Goal: Transaction & Acquisition: Download file/media

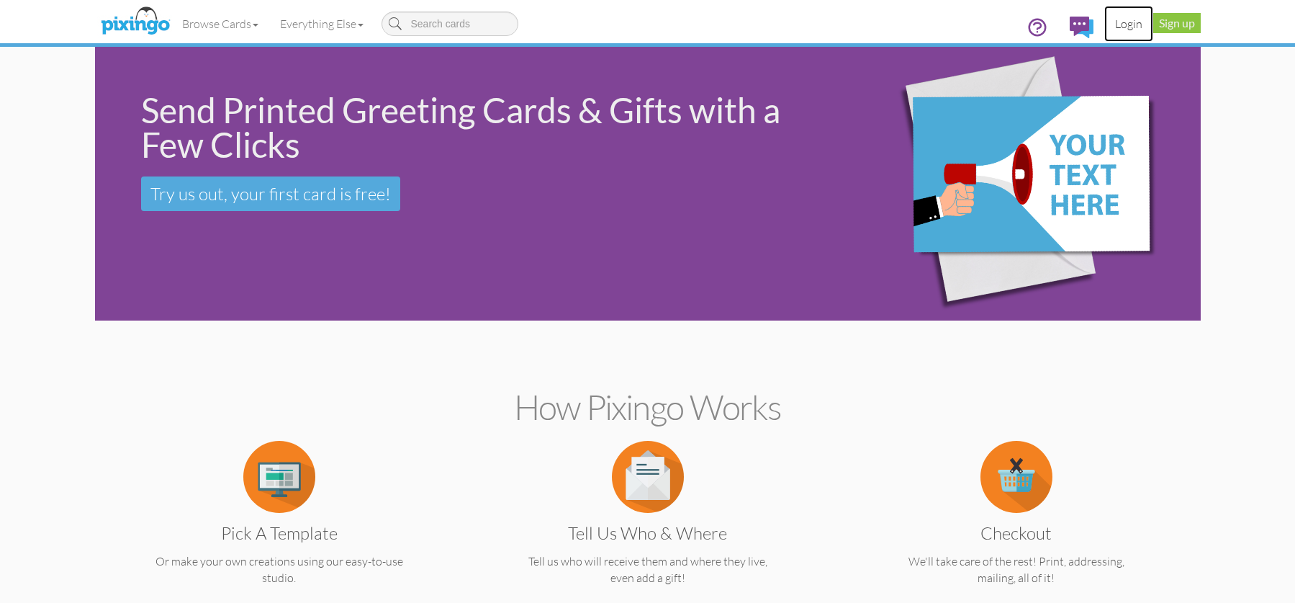
click at [1127, 22] on link "Login" at bounding box center [1128, 24] width 49 height 36
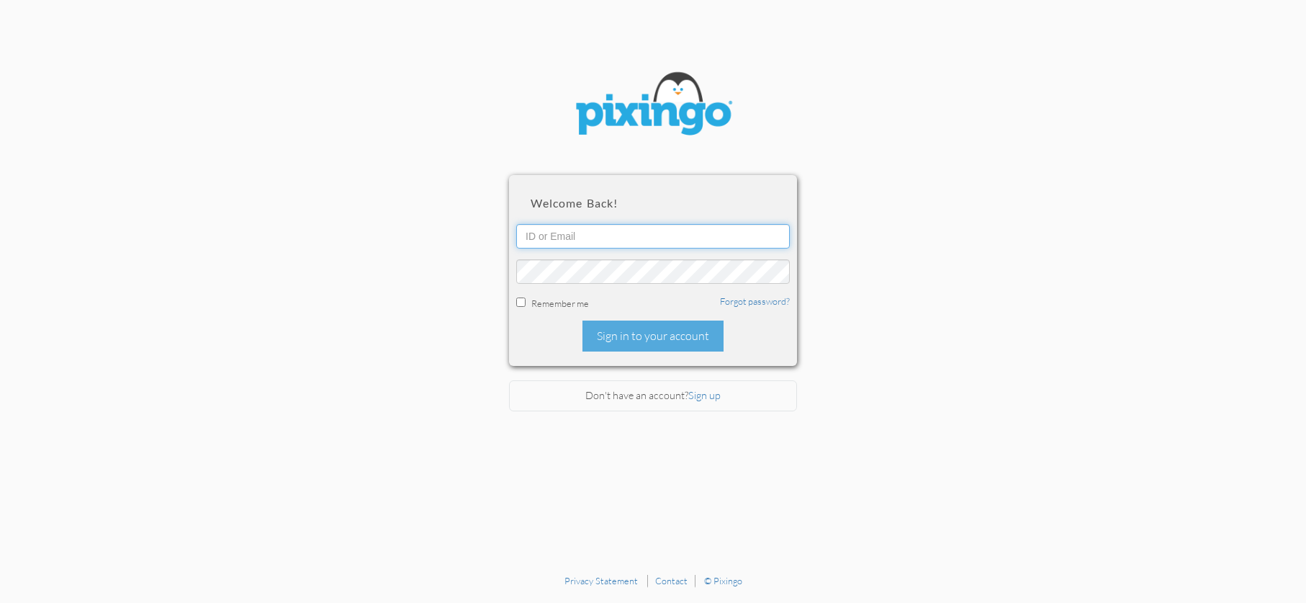
type input "[EMAIL_ADDRESS][DOMAIN_NAME]"
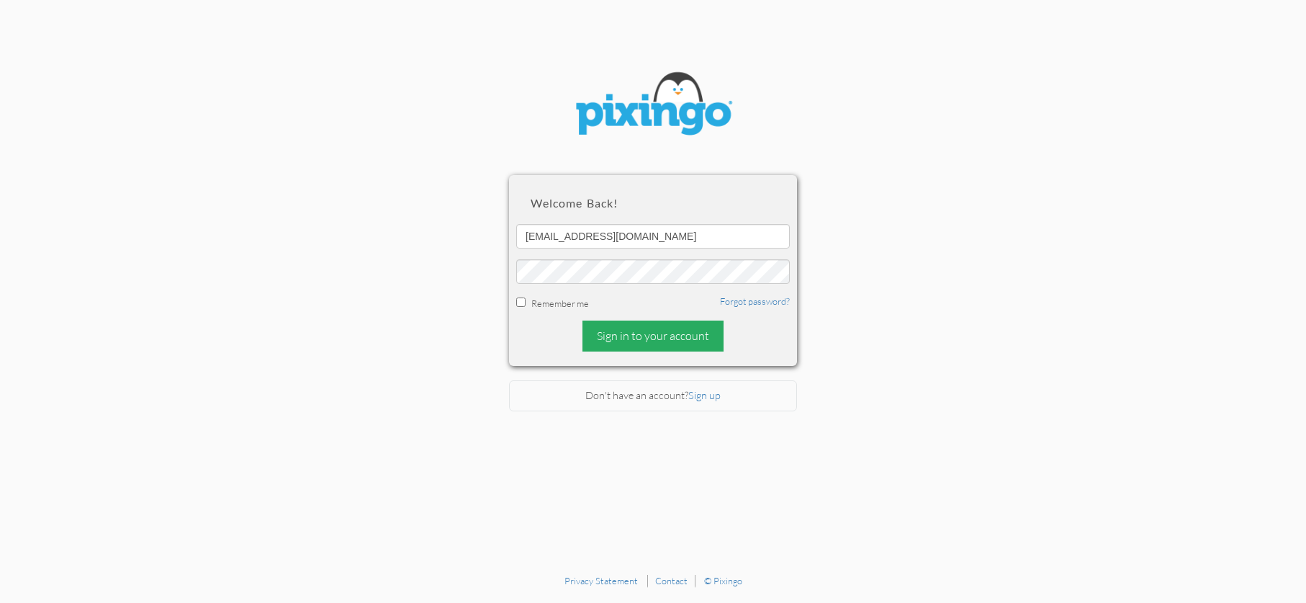
click at [639, 332] on div "Sign in to your account" at bounding box center [652, 335] width 141 height 31
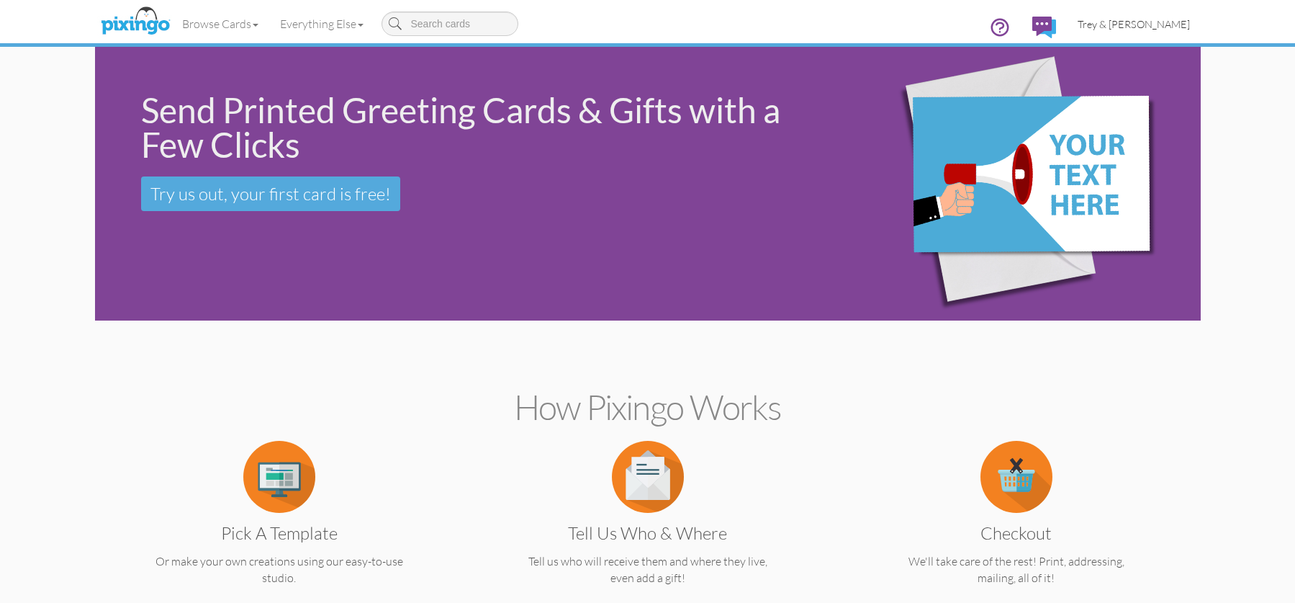
click at [1161, 32] on link "Trey & [PERSON_NAME]" at bounding box center [1134, 24] width 134 height 37
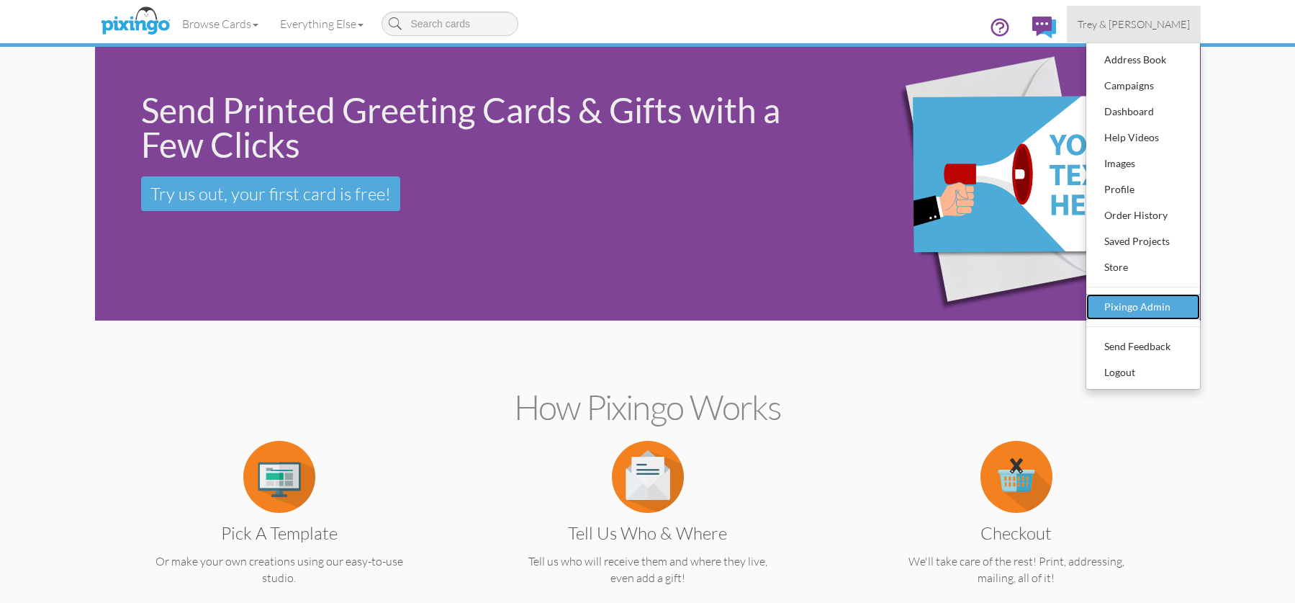
click at [1124, 304] on div "Pixingo Admin" at bounding box center [1143, 307] width 85 height 22
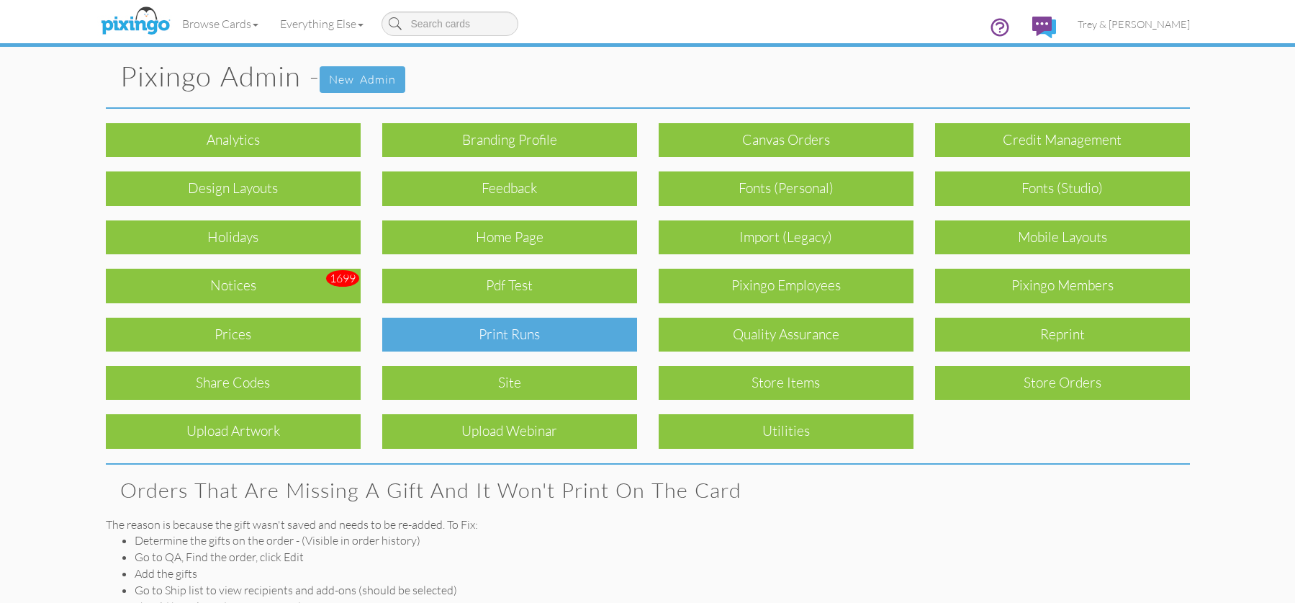
click at [497, 343] on div "Print Runs" at bounding box center [509, 335] width 255 height 34
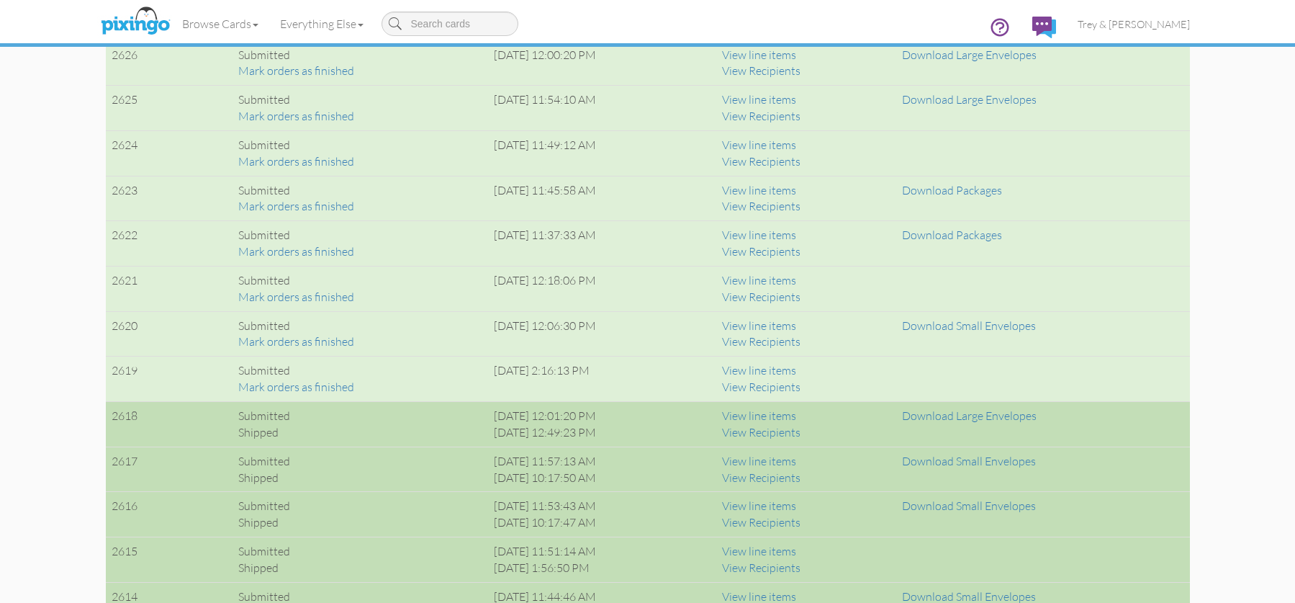
scroll to position [1440, 0]
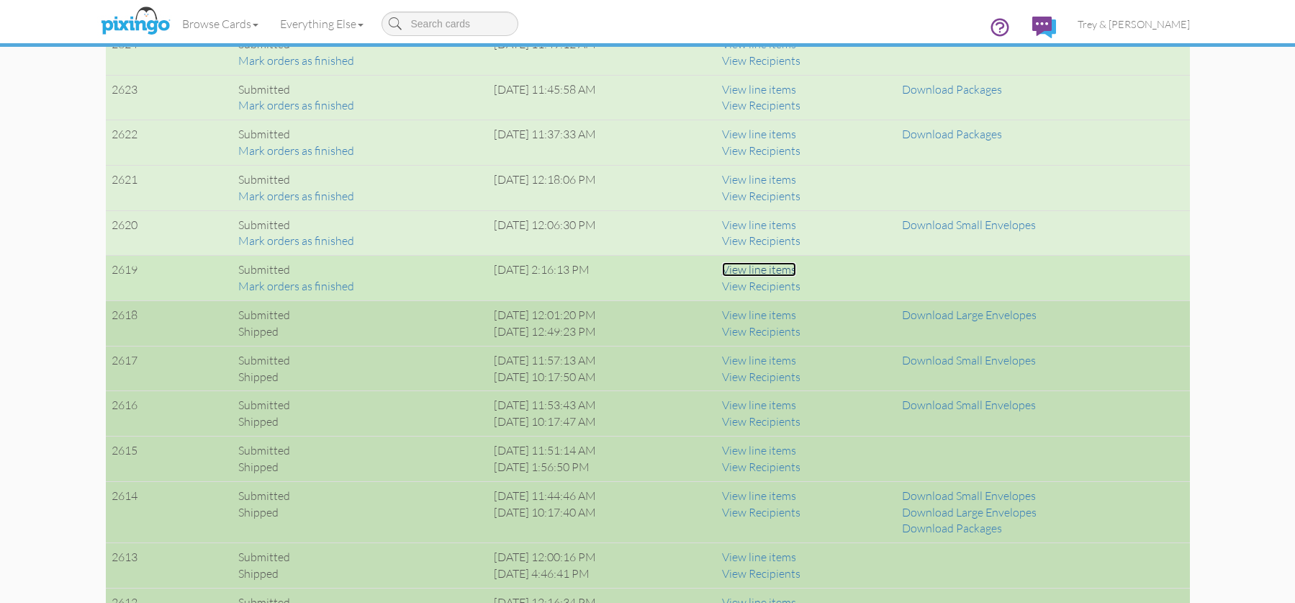
click at [796, 268] on link "View line items" at bounding box center [759, 269] width 74 height 14
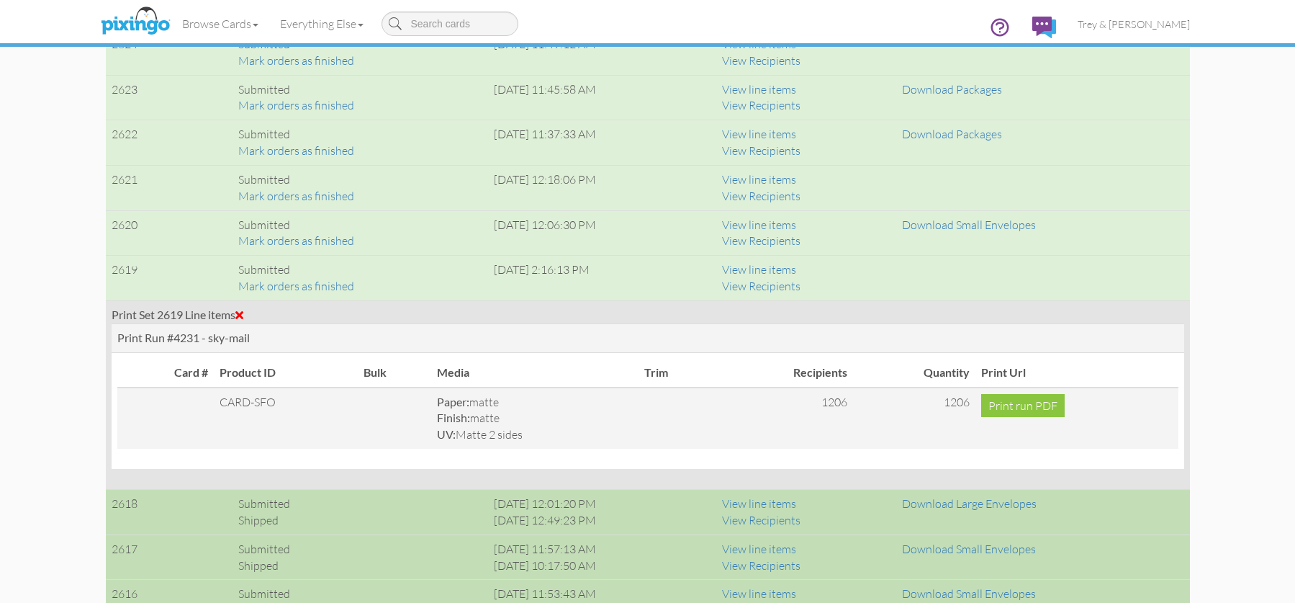
click at [243, 307] on div "Print Set 2619 Line items" at bounding box center [648, 315] width 1073 height 17
click at [243, 310] on span at bounding box center [239, 315] width 8 height 12
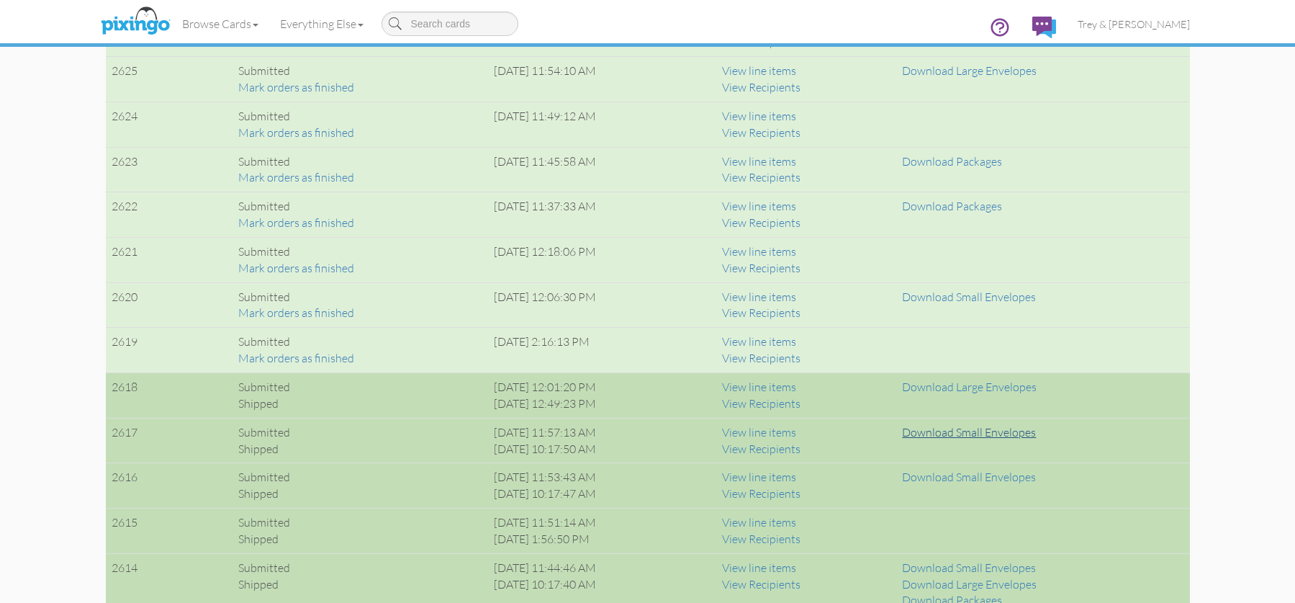
scroll to position [1296, 0]
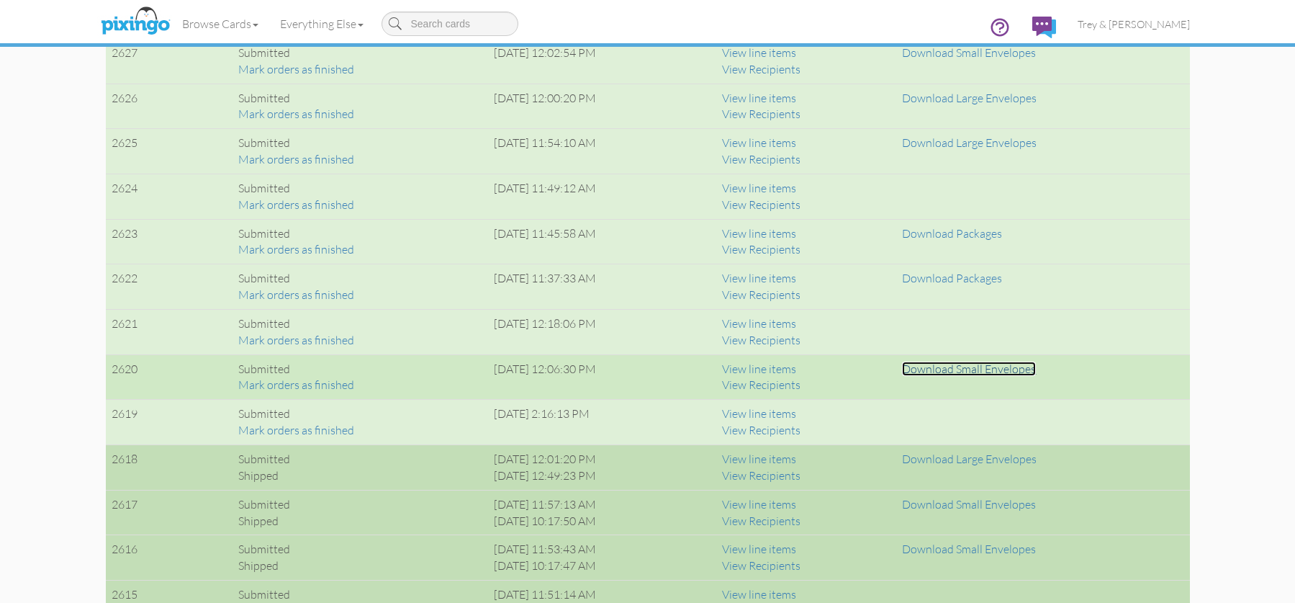
click at [954, 371] on link "Download Small Envelopes" at bounding box center [969, 368] width 134 height 14
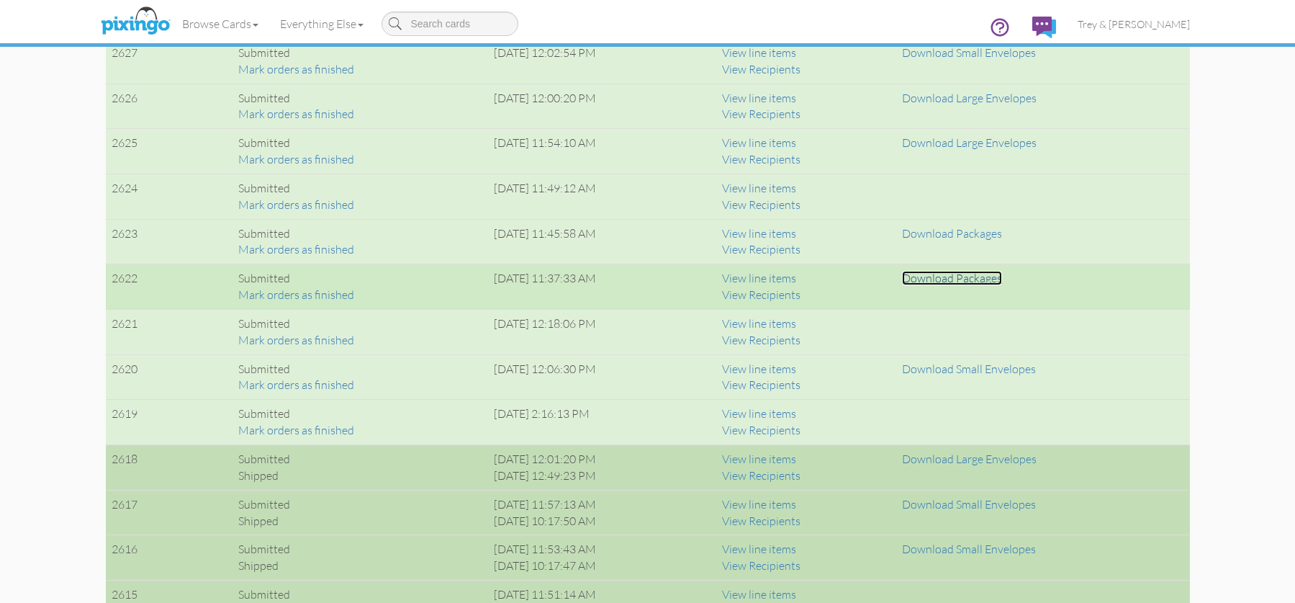
click at [939, 274] on link "Download Packages" at bounding box center [952, 278] width 100 height 14
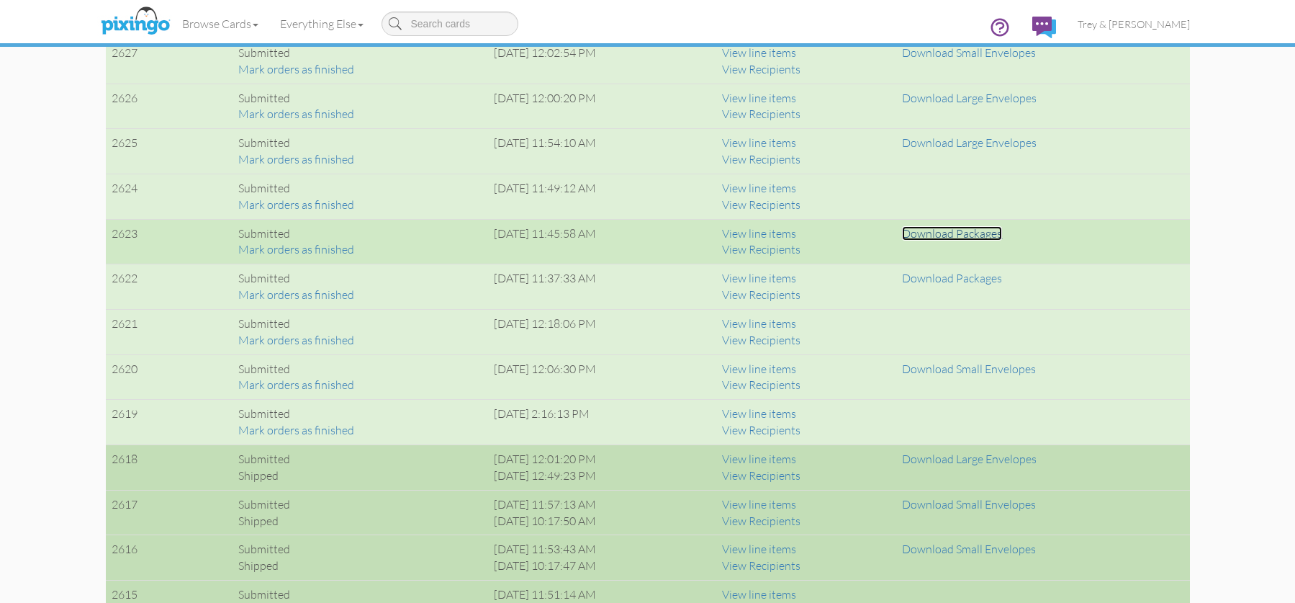
click at [982, 237] on link "Download Packages" at bounding box center [952, 233] width 100 height 14
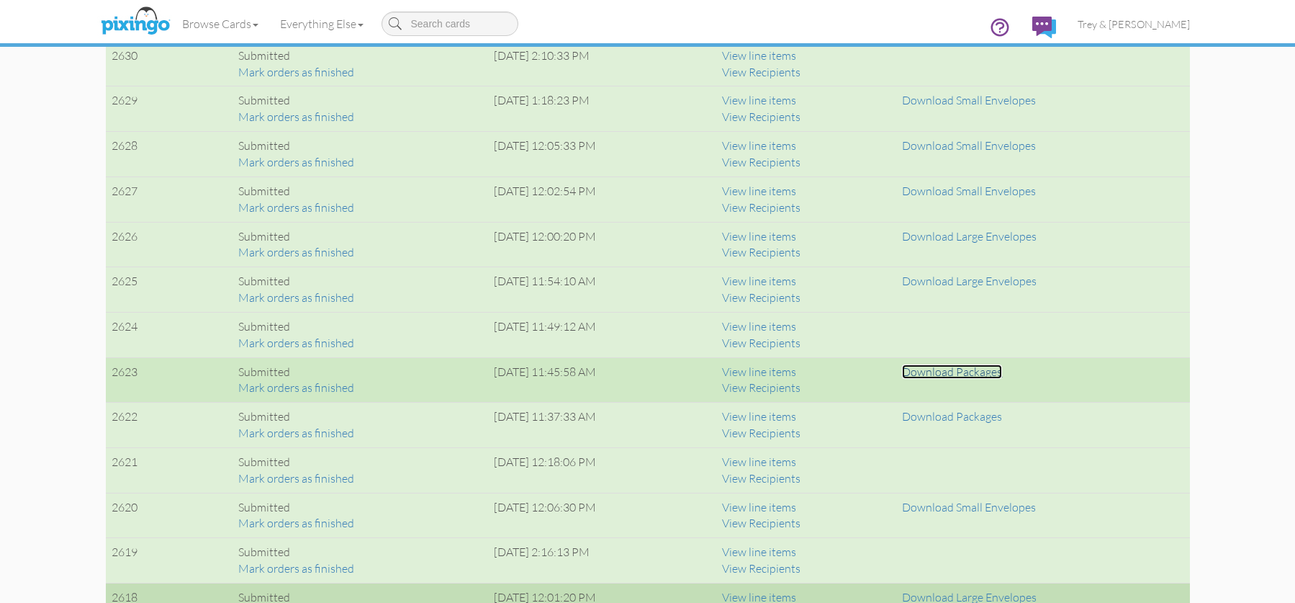
scroll to position [1152, 0]
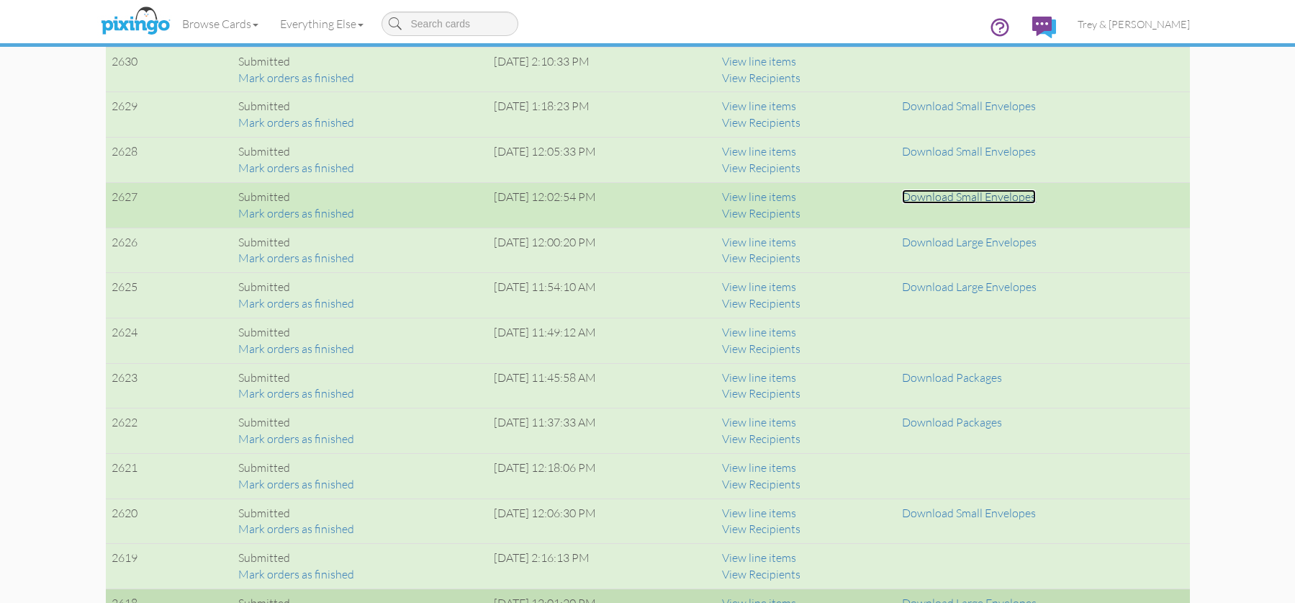
click at [992, 199] on link "Download Small Envelopes" at bounding box center [969, 196] width 134 height 14
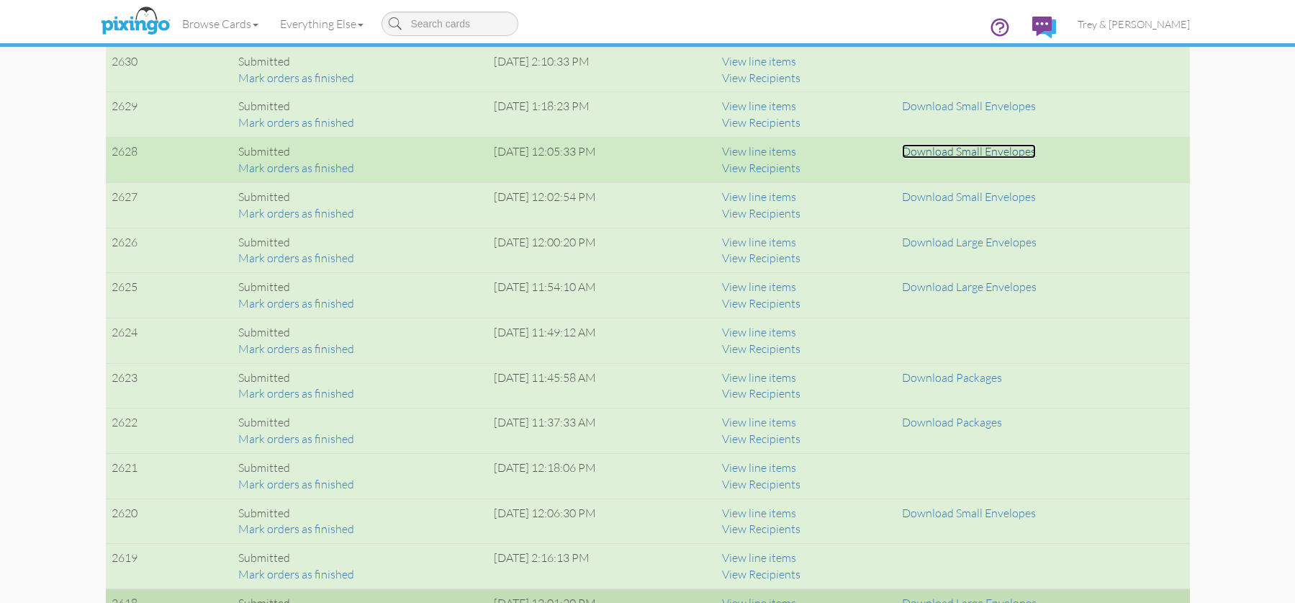
click at [984, 152] on link "Download Small Envelopes" at bounding box center [969, 151] width 134 height 14
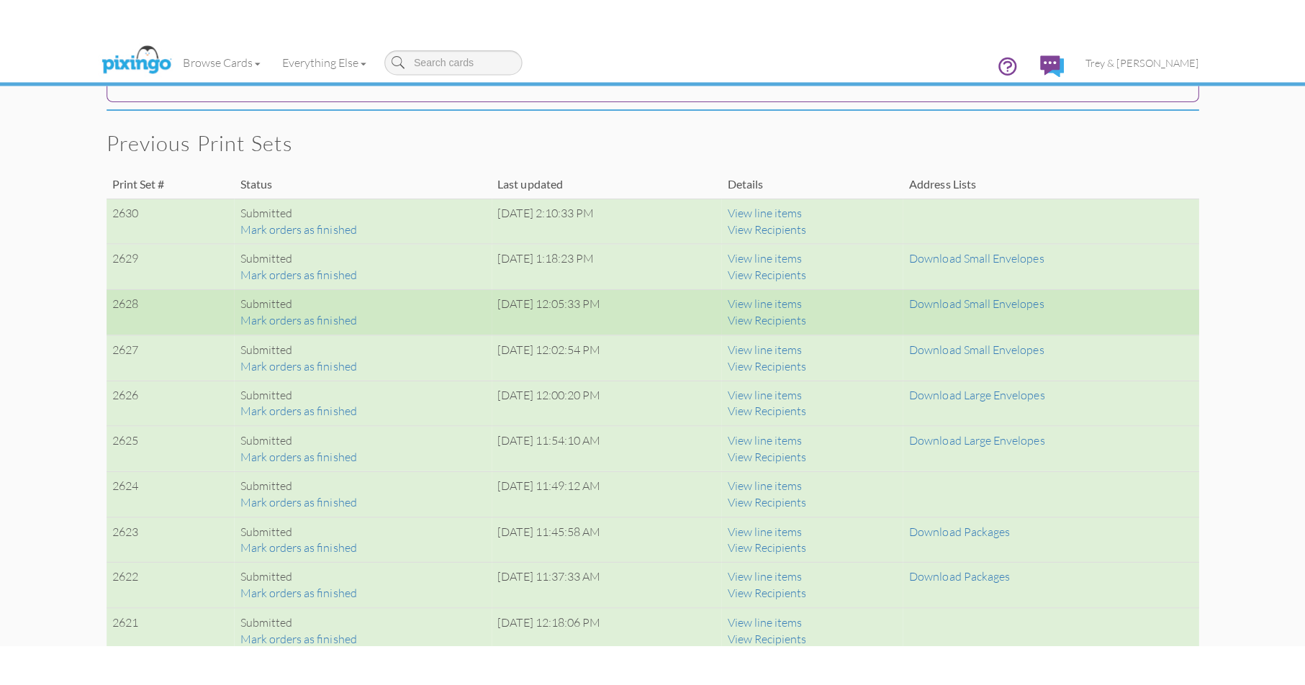
scroll to position [1008, 0]
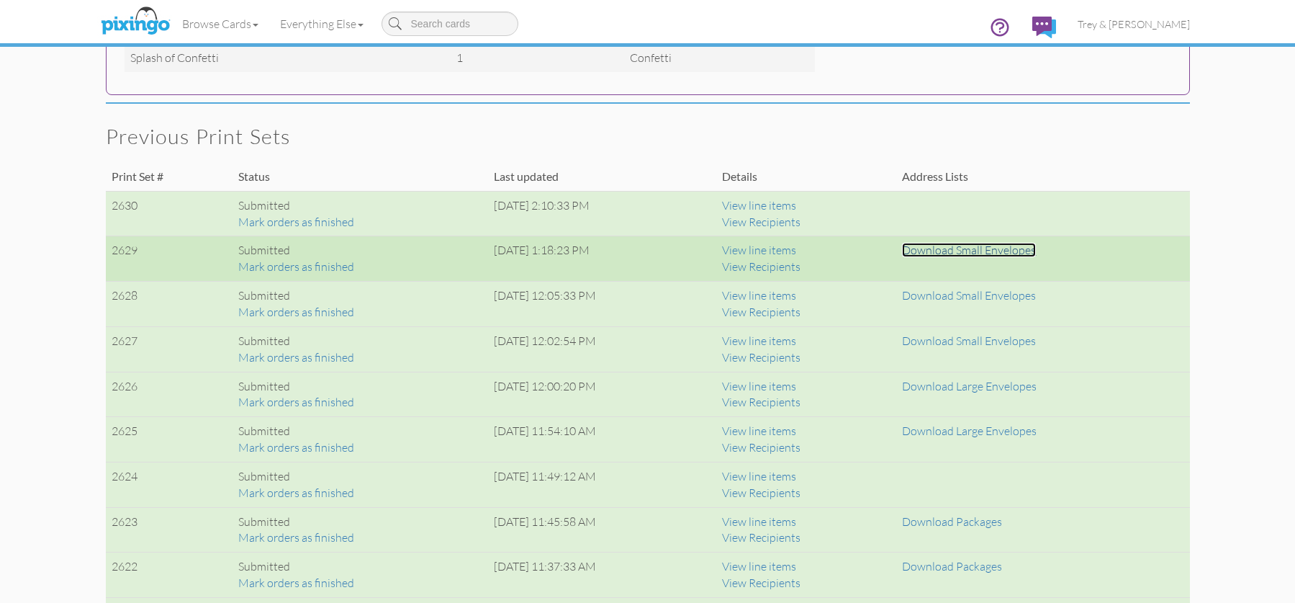
click at [999, 253] on link "Download Small Envelopes" at bounding box center [969, 250] width 134 height 14
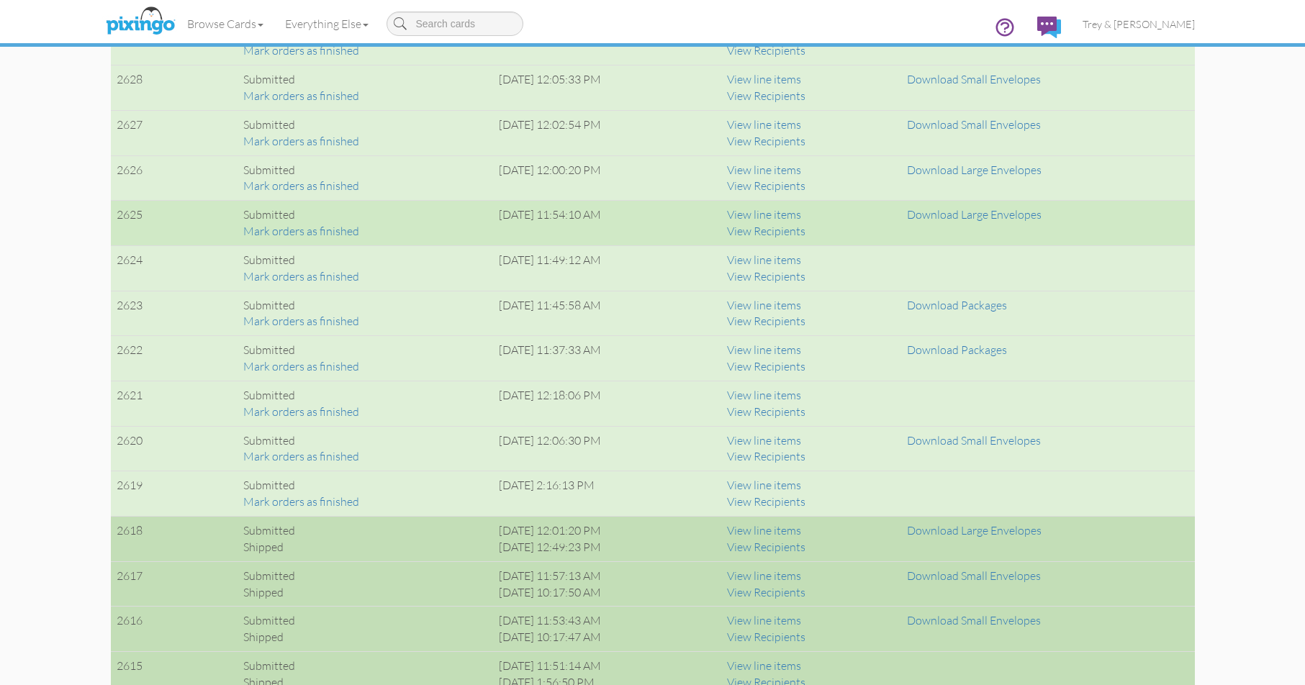
scroll to position [1152, 0]
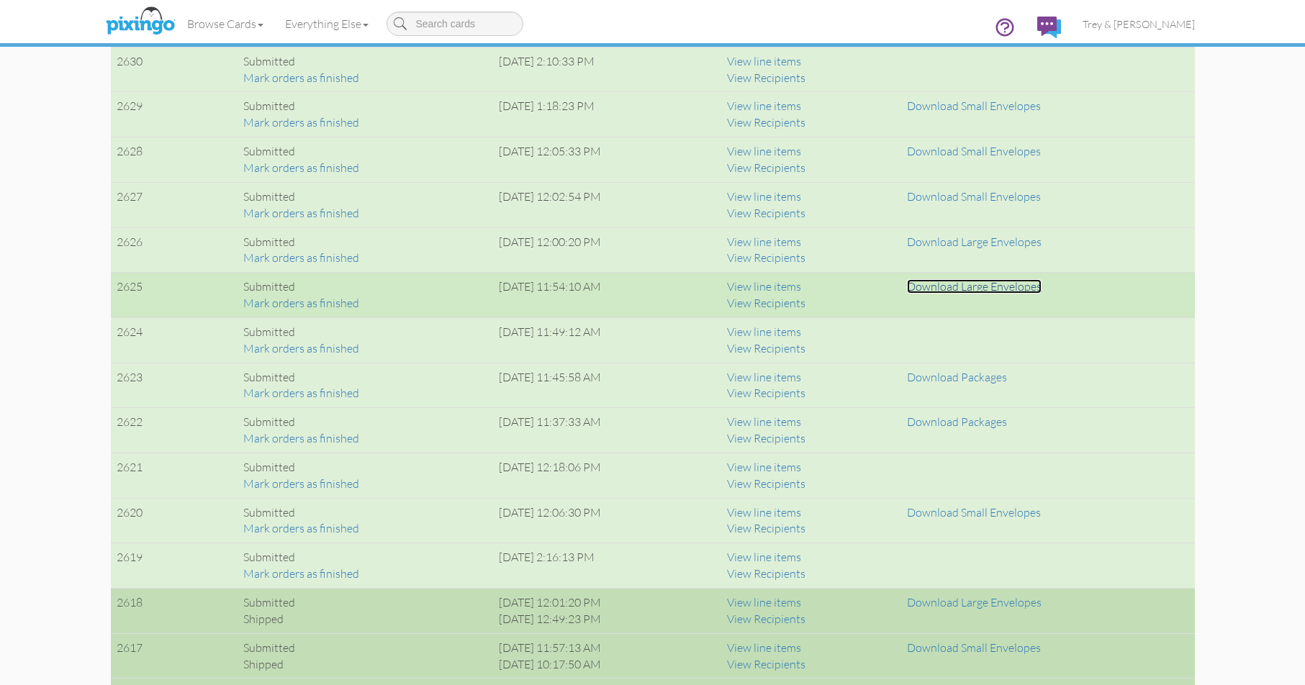
click at [966, 285] on link "Download Large Envelopes" at bounding box center [974, 286] width 135 height 14
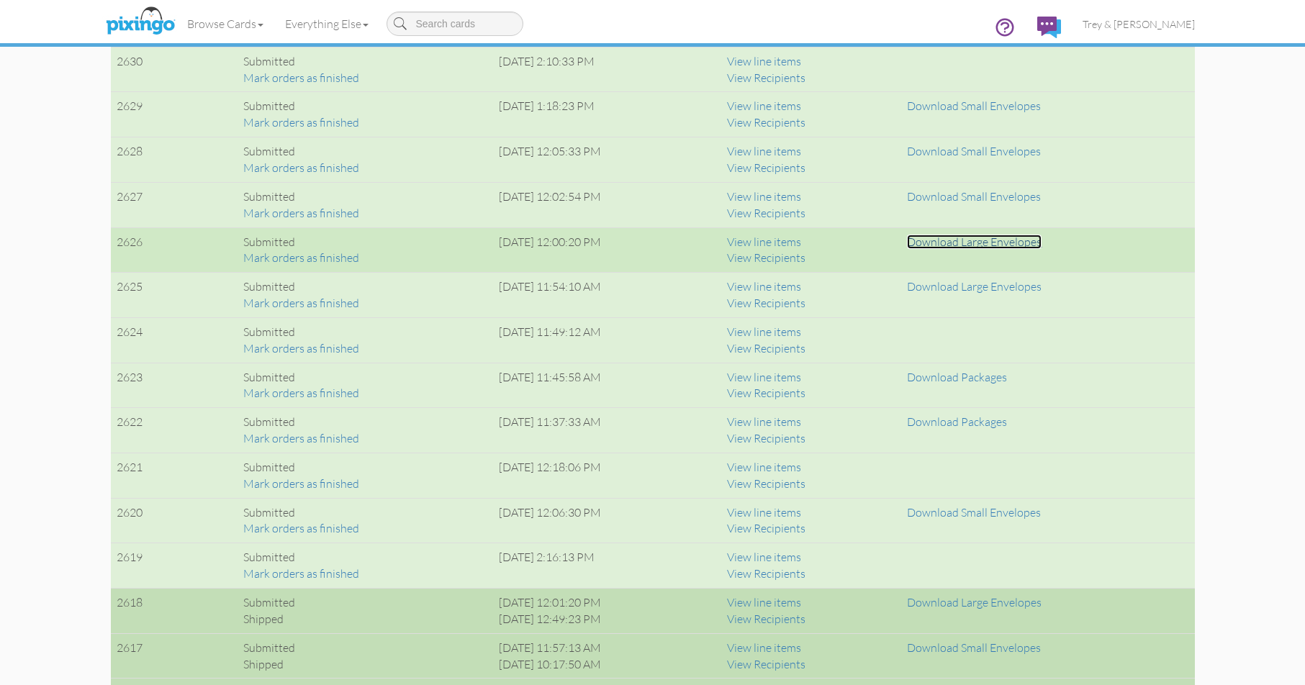
click at [1004, 242] on link "Download Large Envelopes" at bounding box center [974, 242] width 135 height 14
